Goal: Information Seeking & Learning: Learn about a topic

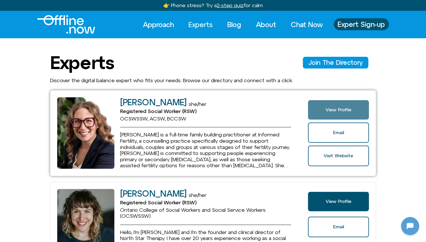
click at [330, 102] on link "View Profile" at bounding box center [338, 109] width 61 height 19
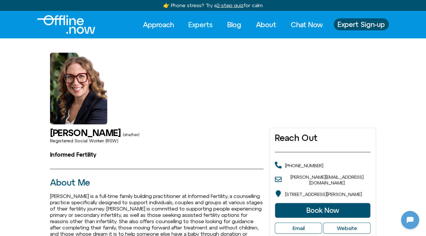
click at [198, 25] on link "Experts" at bounding box center [200, 24] width 35 height 13
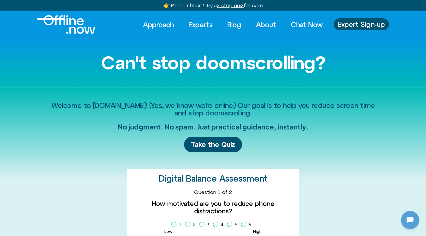
scroll to position [903, 0]
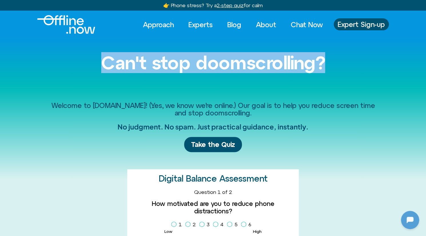
drag, startPoint x: 101, startPoint y: 69, endPoint x: 332, endPoint y: 72, distance: 230.7
click at [332, 72] on h1 "Can't stop doomscrolling?" at bounding box center [213, 63] width 326 height 20
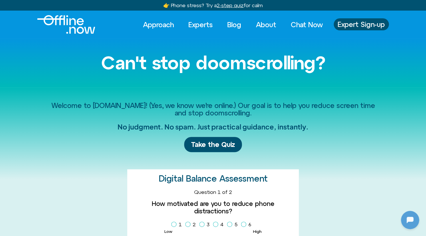
click at [111, 107] on h2 "Welcome to Offline.Now! (Yes, we know we’re online.) Our goal is to help you re…" at bounding box center [213, 108] width 326 height 15
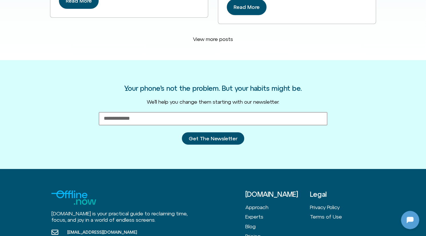
scroll to position [756, 0]
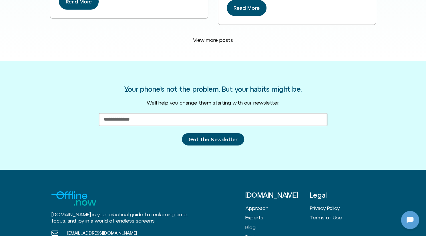
click at [171, 113] on input "Email Address" at bounding box center [213, 119] width 229 height 13
click at [65, 91] on div "Your phone’s not the problem. But your habits might be. We’ll help you change t…" at bounding box center [213, 115] width 326 height 109
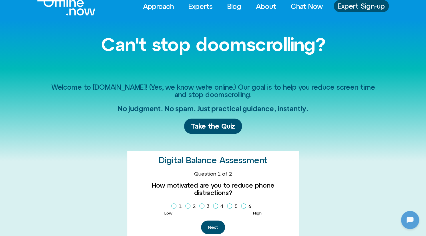
scroll to position [0, 0]
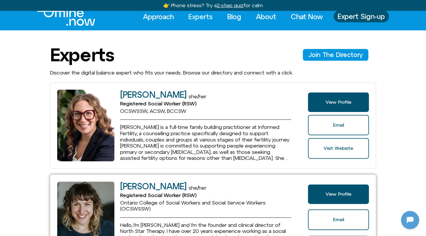
scroll to position [24, 0]
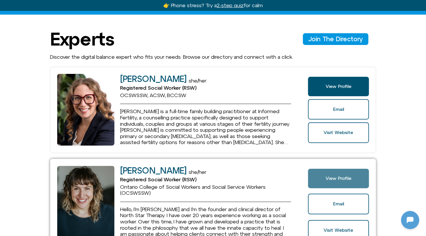
click at [331, 175] on span "View Profile" at bounding box center [338, 177] width 26 height 5
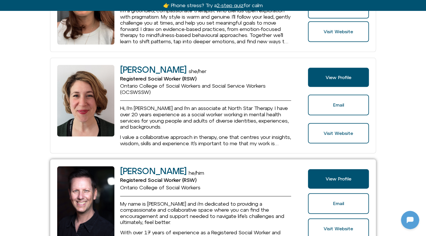
scroll to position [545, 0]
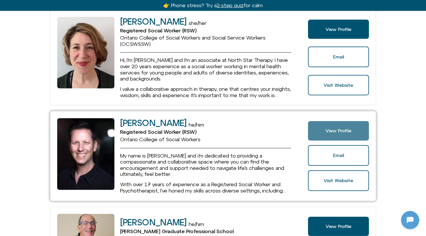
click at [328, 128] on span "View Profile" at bounding box center [338, 130] width 26 height 5
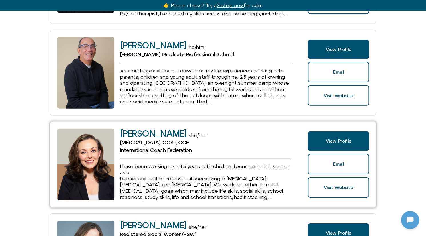
scroll to position [813, 0]
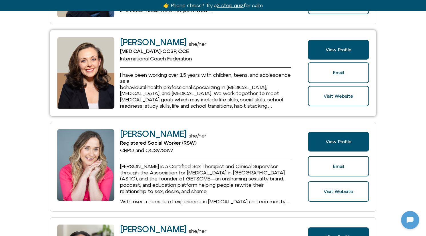
scroll to position [907, 0]
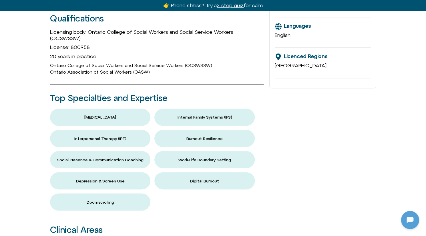
scroll to position [360, 0]
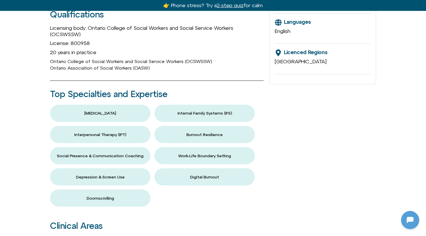
click at [103, 190] on button "Doomscrolling" at bounding box center [100, 197] width 100 height 17
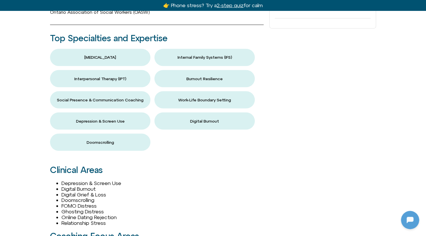
scroll to position [450, 0]
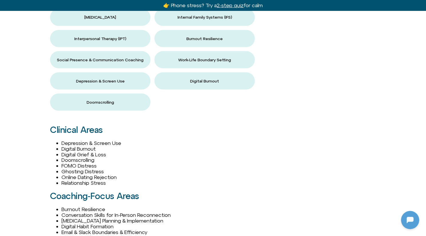
click at [109, 185] on div "Coaching-Focus Areas Burnout Resilience Conversation Skills for In-Person Recon…" at bounding box center [156, 235] width 213 height 100
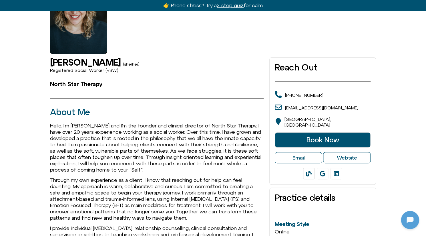
scroll to position [0, 0]
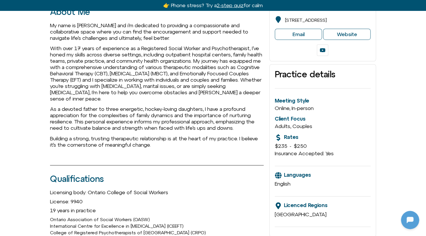
scroll to position [112, 0]
